Goal: Task Accomplishment & Management: Manage account settings

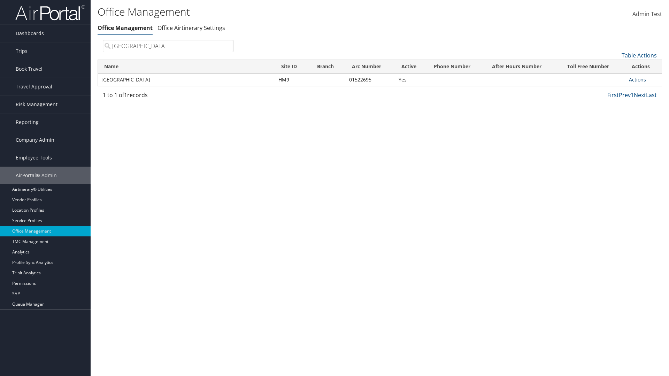
type input "Youngstown State University"
click at [637, 79] on link "Actions" at bounding box center [637, 79] width 17 height 7
click at [614, 101] on link "View Accounts" at bounding box center [614, 102] width 59 height 12
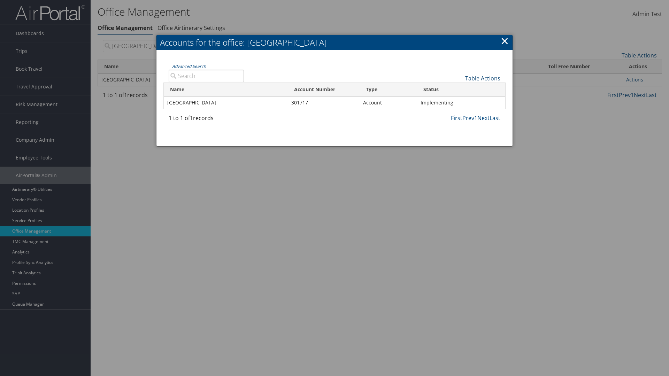
click at [482, 78] on link "Table Actions" at bounding box center [482, 79] width 35 height 8
click at [459, 101] on link "Page Length" at bounding box center [459, 101] width 92 height 12
click at [459, 101] on link "25" at bounding box center [459, 102] width 92 height 12
click at [482, 78] on link "Table Actions" at bounding box center [482, 79] width 35 height 8
click at [459, 101] on link "Page Length" at bounding box center [459, 101] width 92 height 12
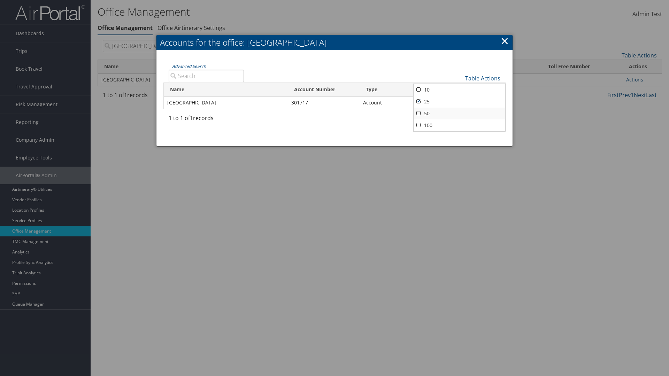
click at [459, 113] on link "50" at bounding box center [459, 114] width 92 height 12
click at [482, 78] on link "Table Actions" at bounding box center [482, 79] width 35 height 8
click at [459, 125] on link "100" at bounding box center [459, 125] width 92 height 12
click at [482, 78] on link "Table Actions" at bounding box center [482, 79] width 35 height 8
click at [459, 89] on link "Column Visibility" at bounding box center [459, 89] width 92 height 12
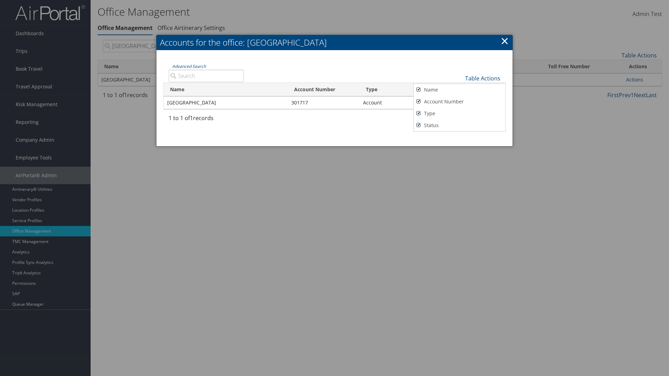
click at [459, 89] on link "Name" at bounding box center [459, 90] width 92 height 12
click at [459, 101] on link "Account Number" at bounding box center [459, 102] width 92 height 12
click at [459, 113] on link "Type" at bounding box center [459, 114] width 92 height 12
click at [459, 125] on link "Status" at bounding box center [459, 125] width 92 height 12
click at [459, 89] on link "Name" at bounding box center [459, 90] width 92 height 12
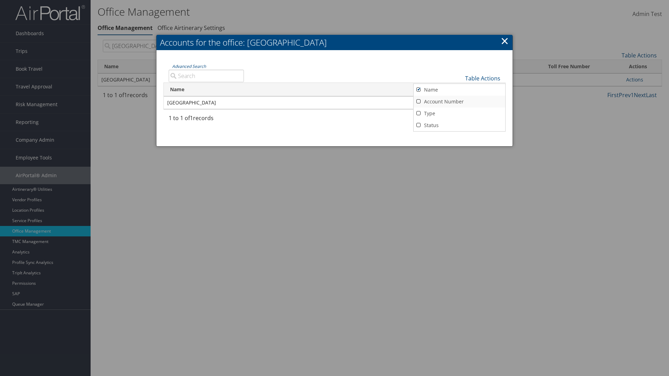
click at [459, 101] on link "Account Number" at bounding box center [459, 102] width 92 height 12
click at [459, 113] on link "Type" at bounding box center [459, 114] width 92 height 12
click at [459, 125] on link "Status" at bounding box center [459, 125] width 92 height 12
